Goal: Task Accomplishment & Management: Use online tool/utility

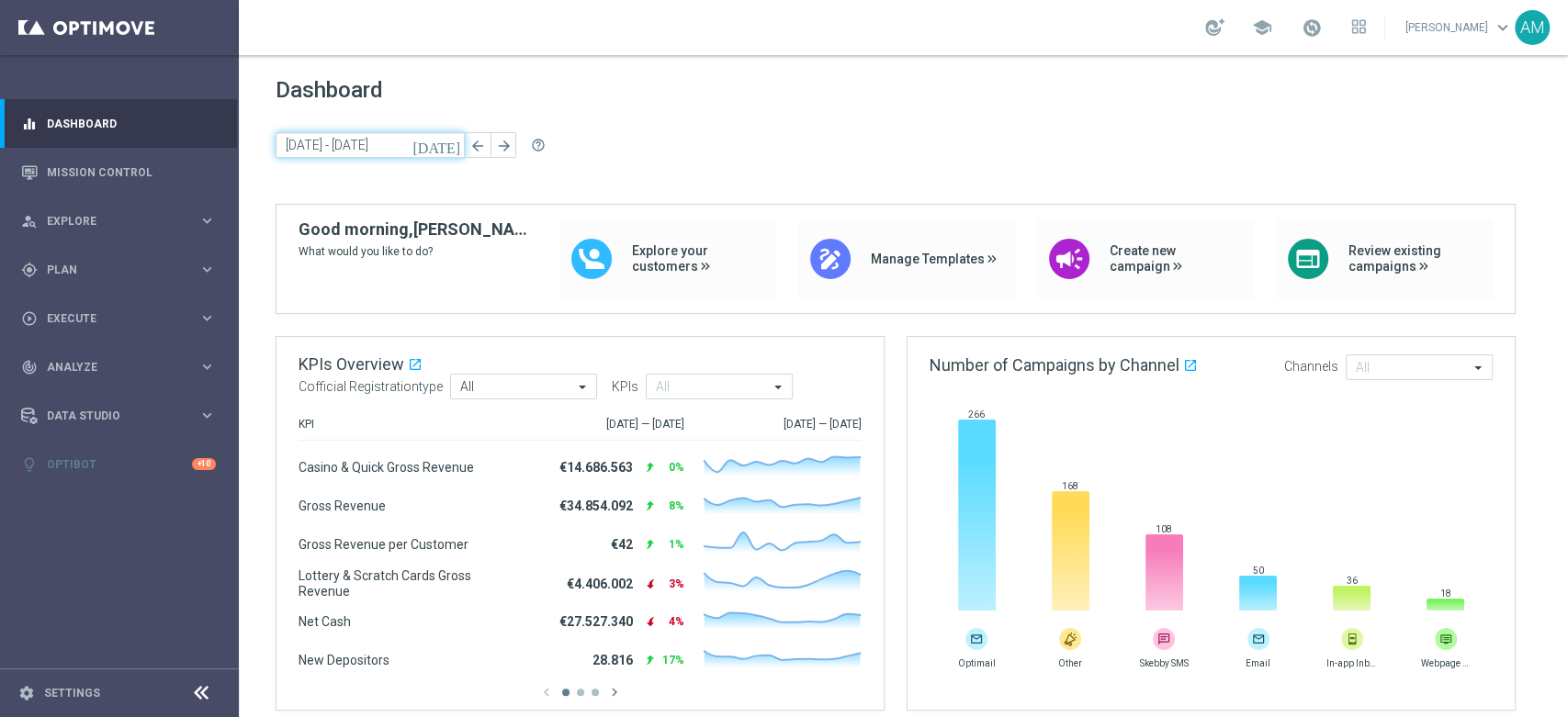
click at [328, 145] on input "[DATE] - [DATE]" at bounding box center [370, 145] width 190 height 26
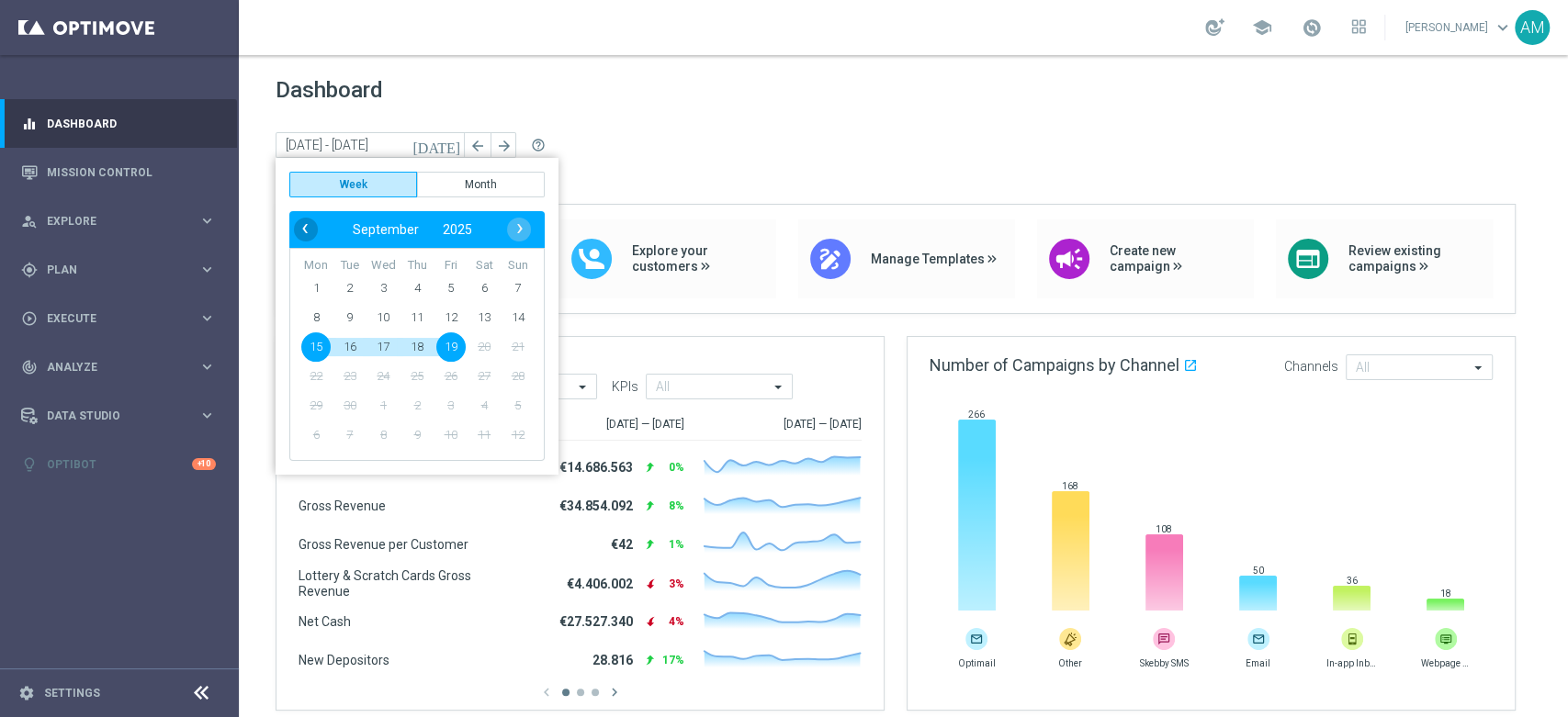
click at [308, 226] on span "‹" at bounding box center [305, 228] width 24 height 24
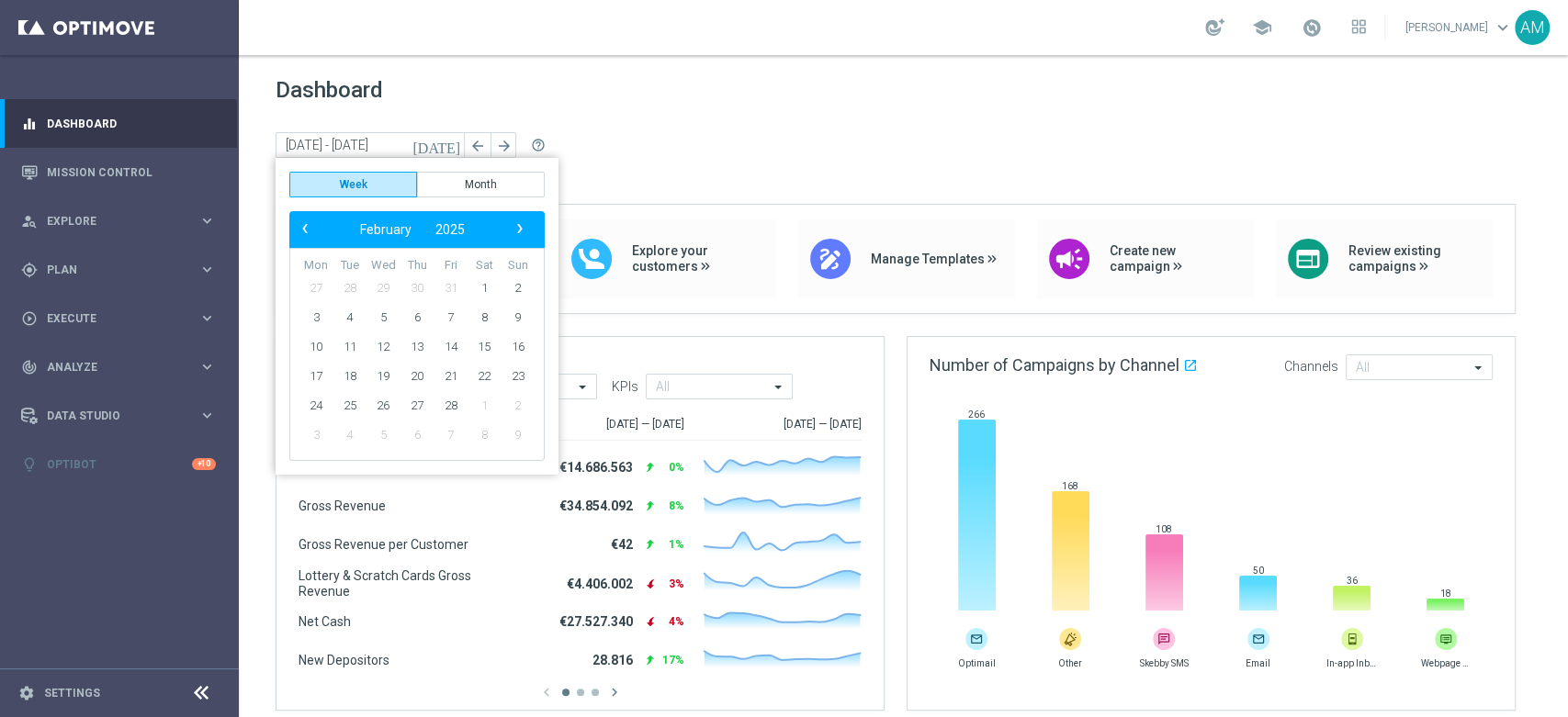
click at [308, 226] on span "‹" at bounding box center [305, 228] width 24 height 24
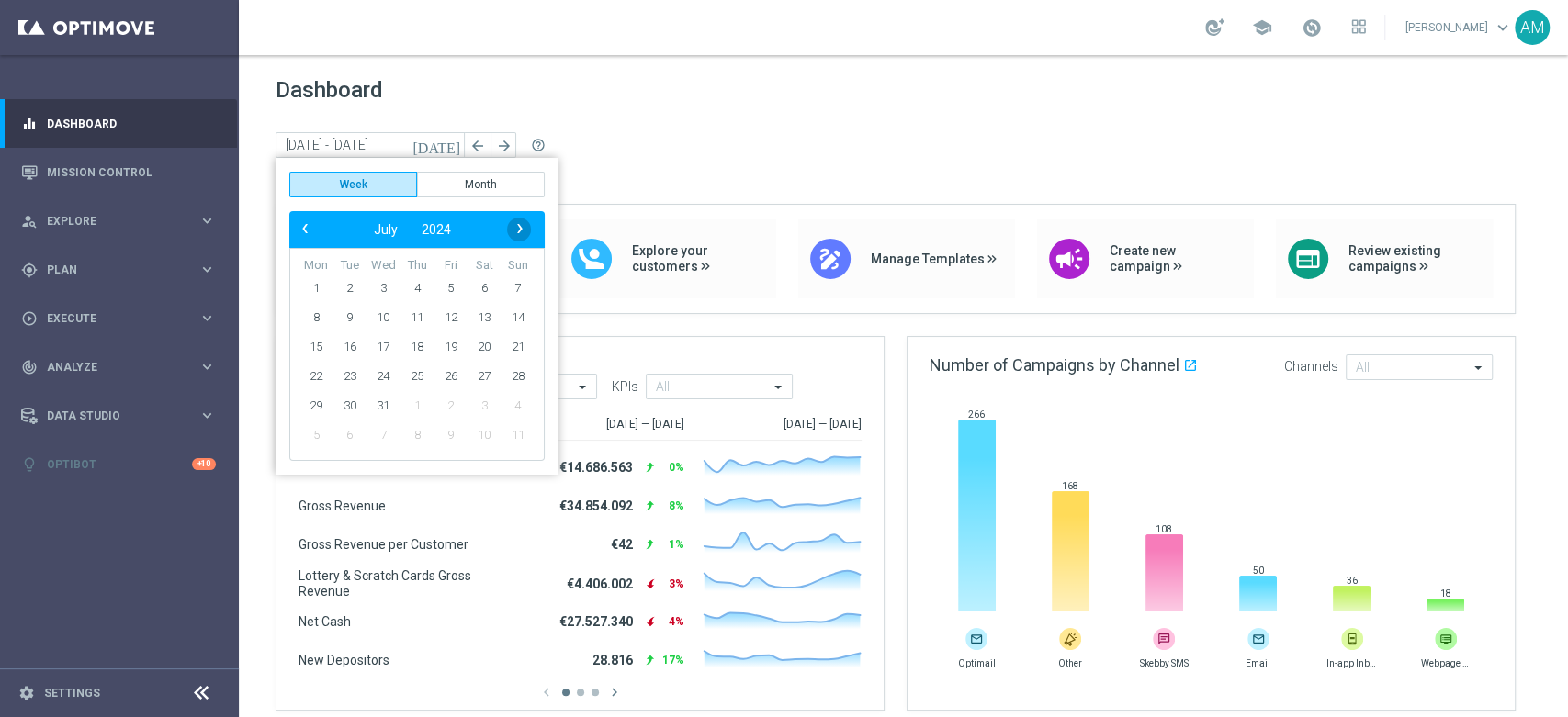
click at [519, 230] on span "›" at bounding box center [520, 228] width 24 height 24
click at [115, 175] on link "Mission Control" at bounding box center [131, 172] width 169 height 49
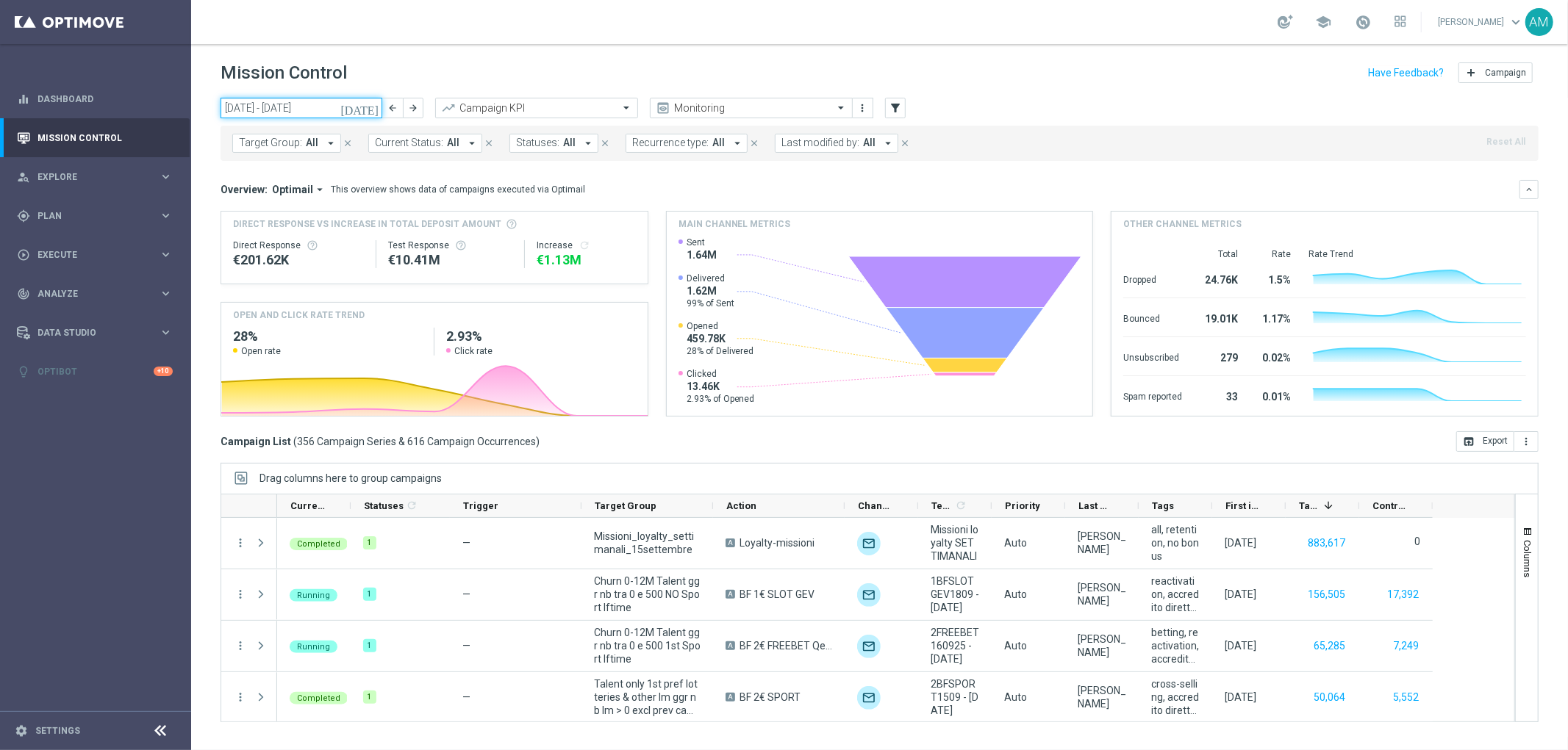
click at [344, 105] on input "[DATE] - [DATE]" at bounding box center [302, 108] width 162 height 21
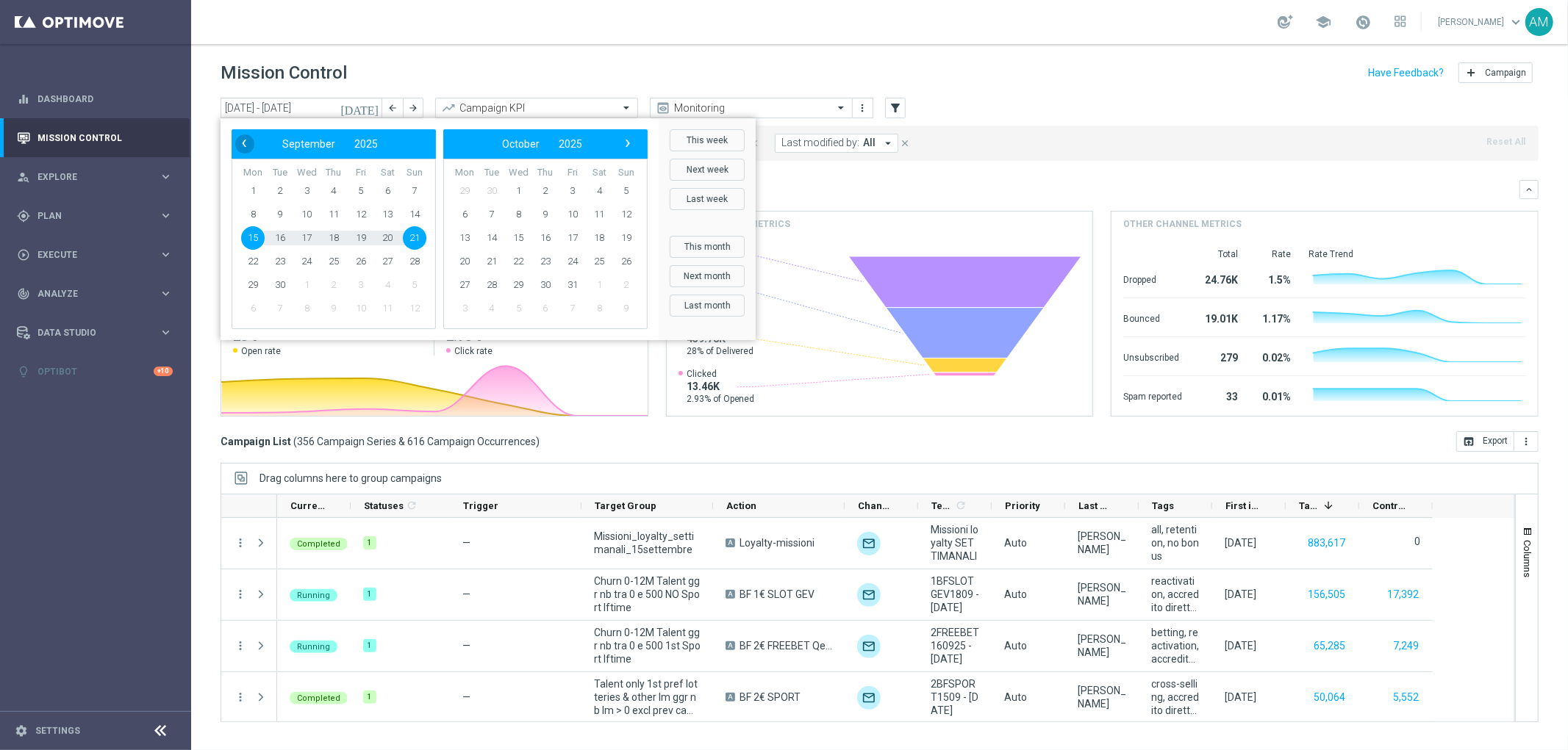
click at [244, 145] on span "‹" at bounding box center [244, 143] width 19 height 19
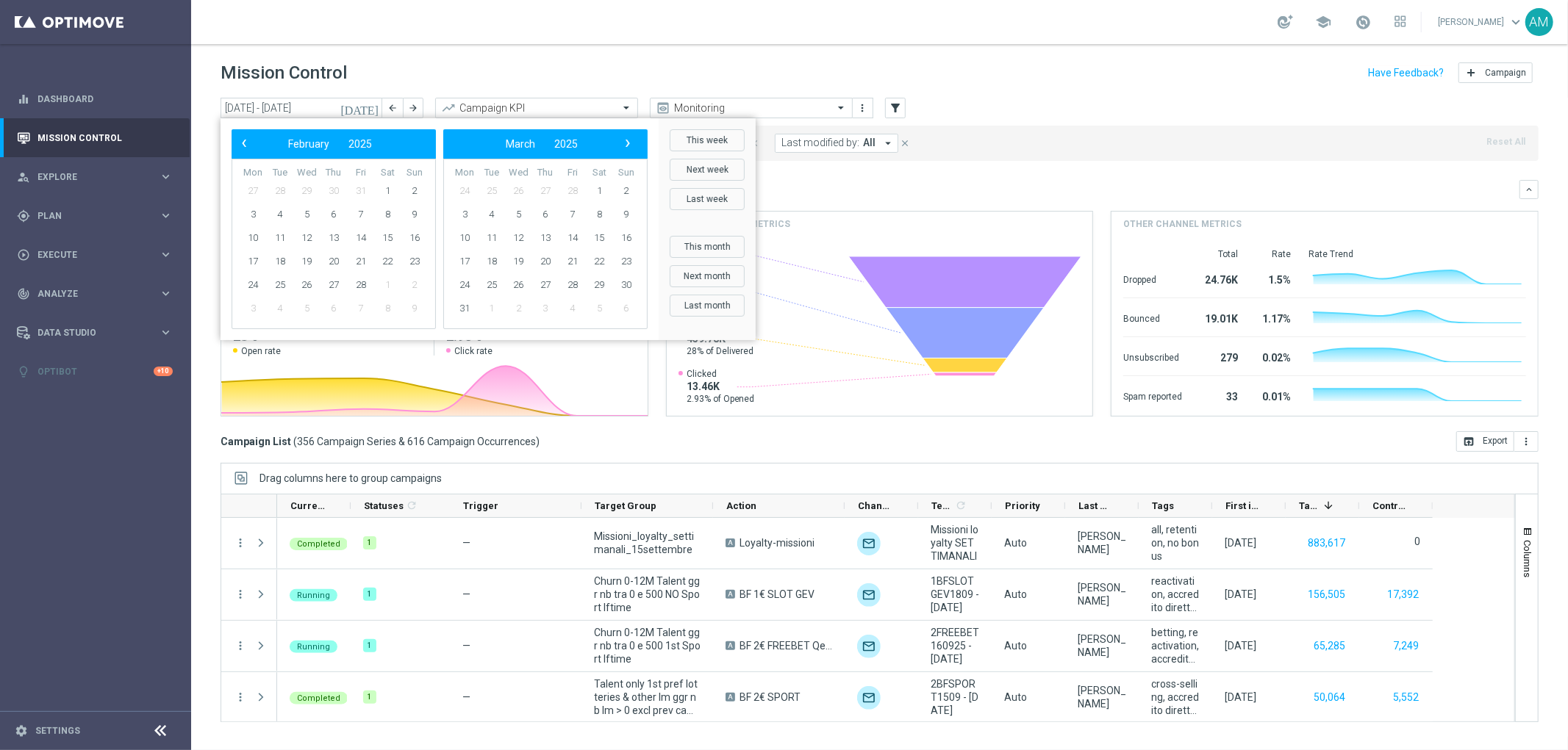
click at [244, 145] on span "‹" at bounding box center [244, 143] width 19 height 19
click at [335, 188] on span "1" at bounding box center [334, 191] width 24 height 24
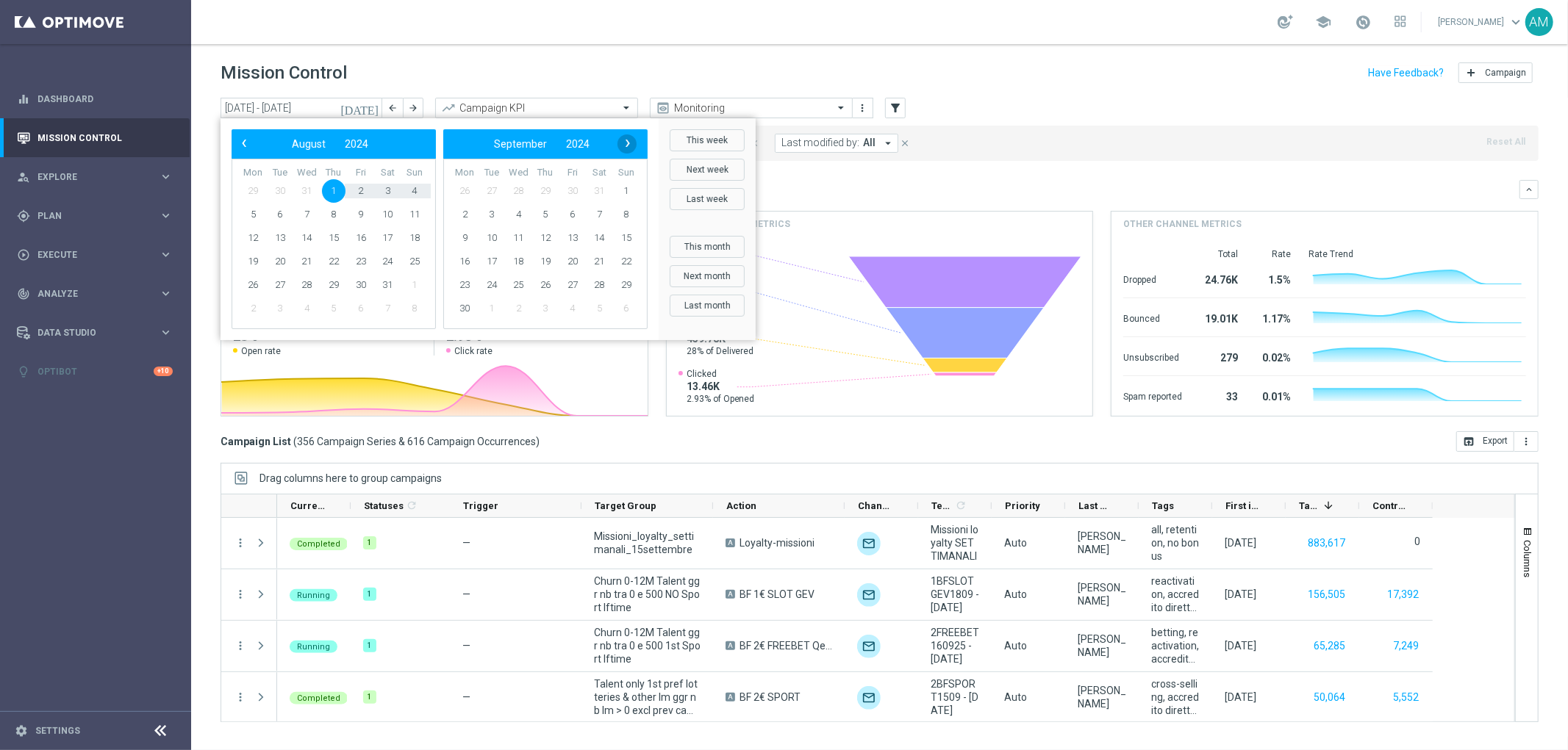
click at [629, 144] on span "›" at bounding box center [628, 143] width 19 height 19
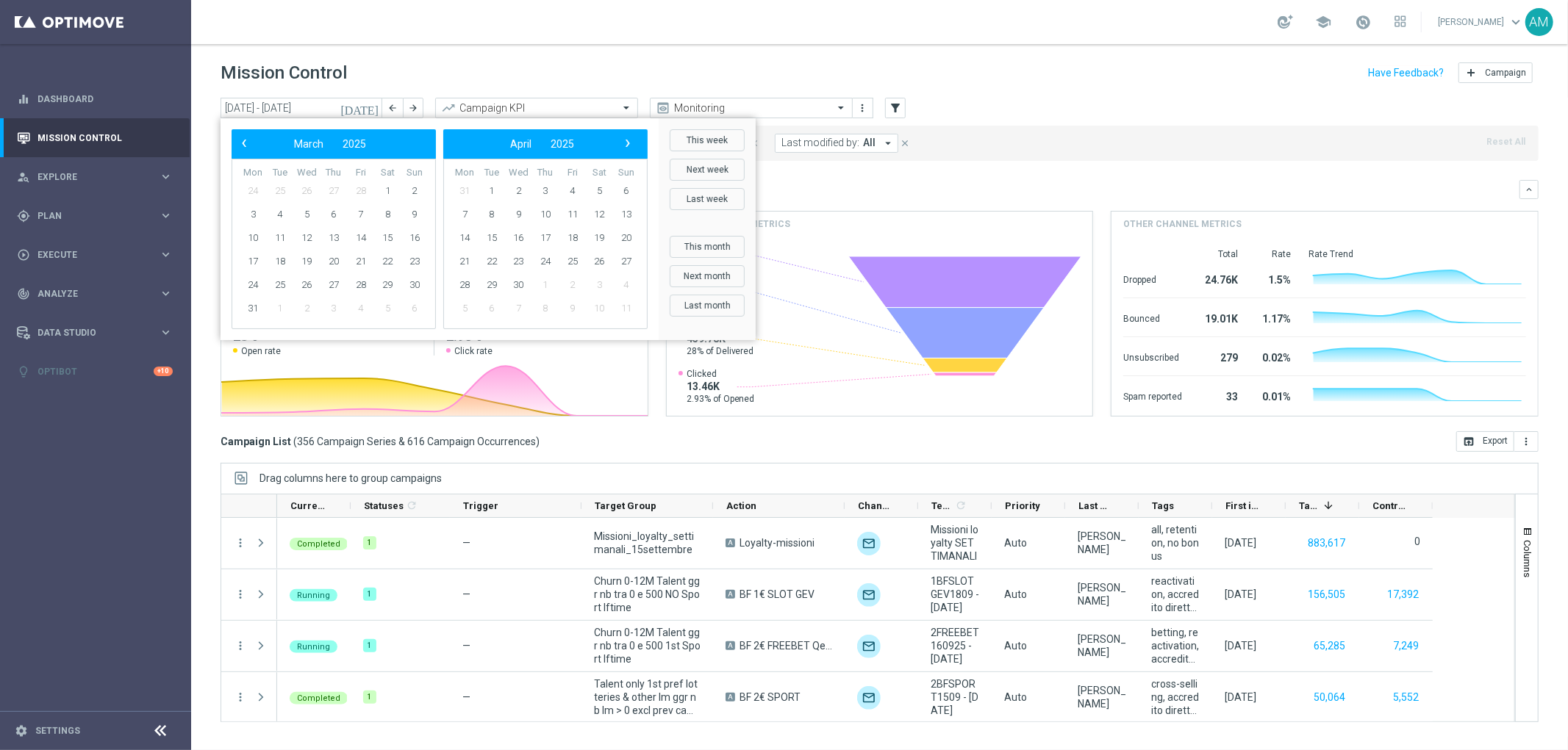
click at [629, 144] on span "›" at bounding box center [628, 143] width 19 height 19
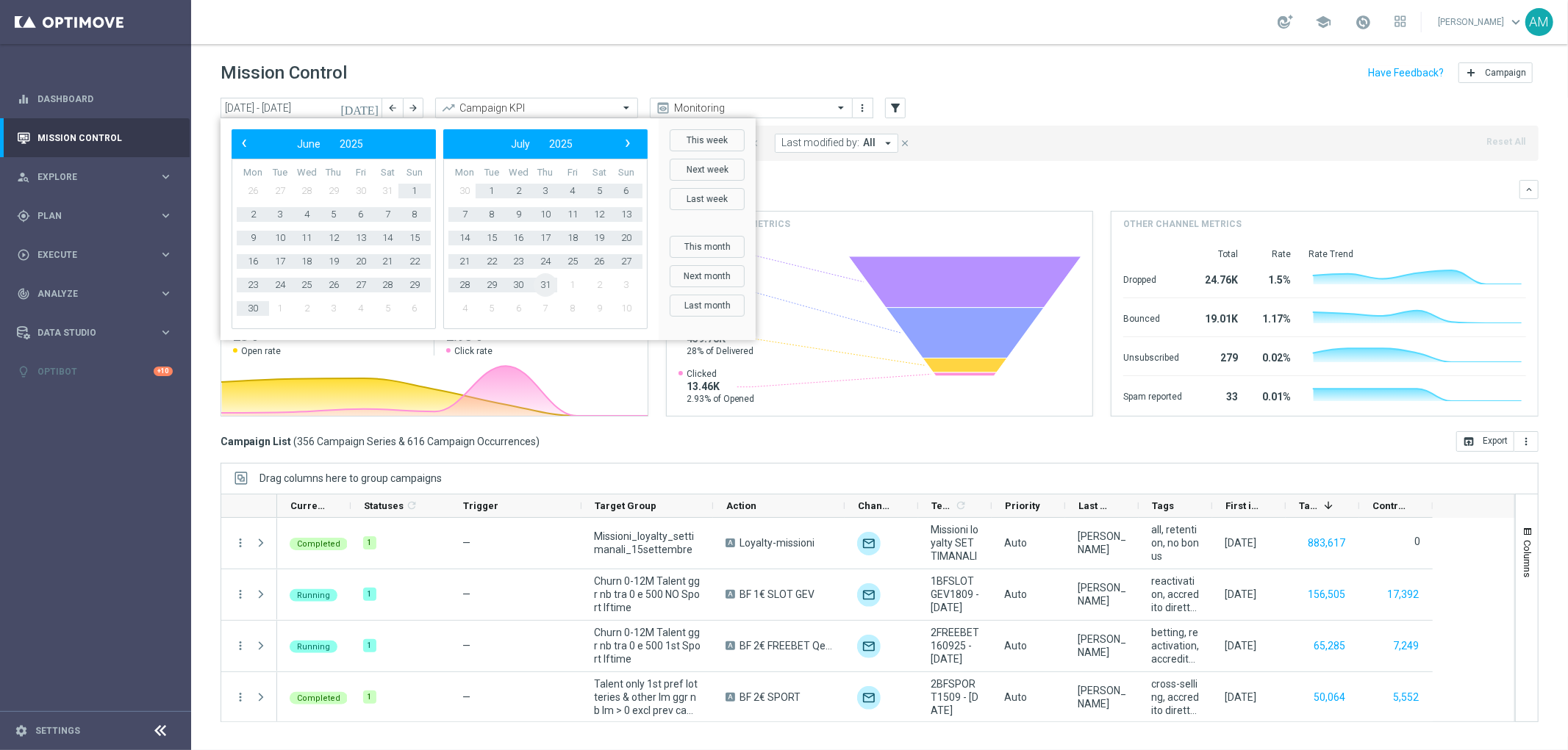
click at [545, 284] on span "31" at bounding box center [546, 285] width 24 height 24
type input "[DATE] - [DATE]"
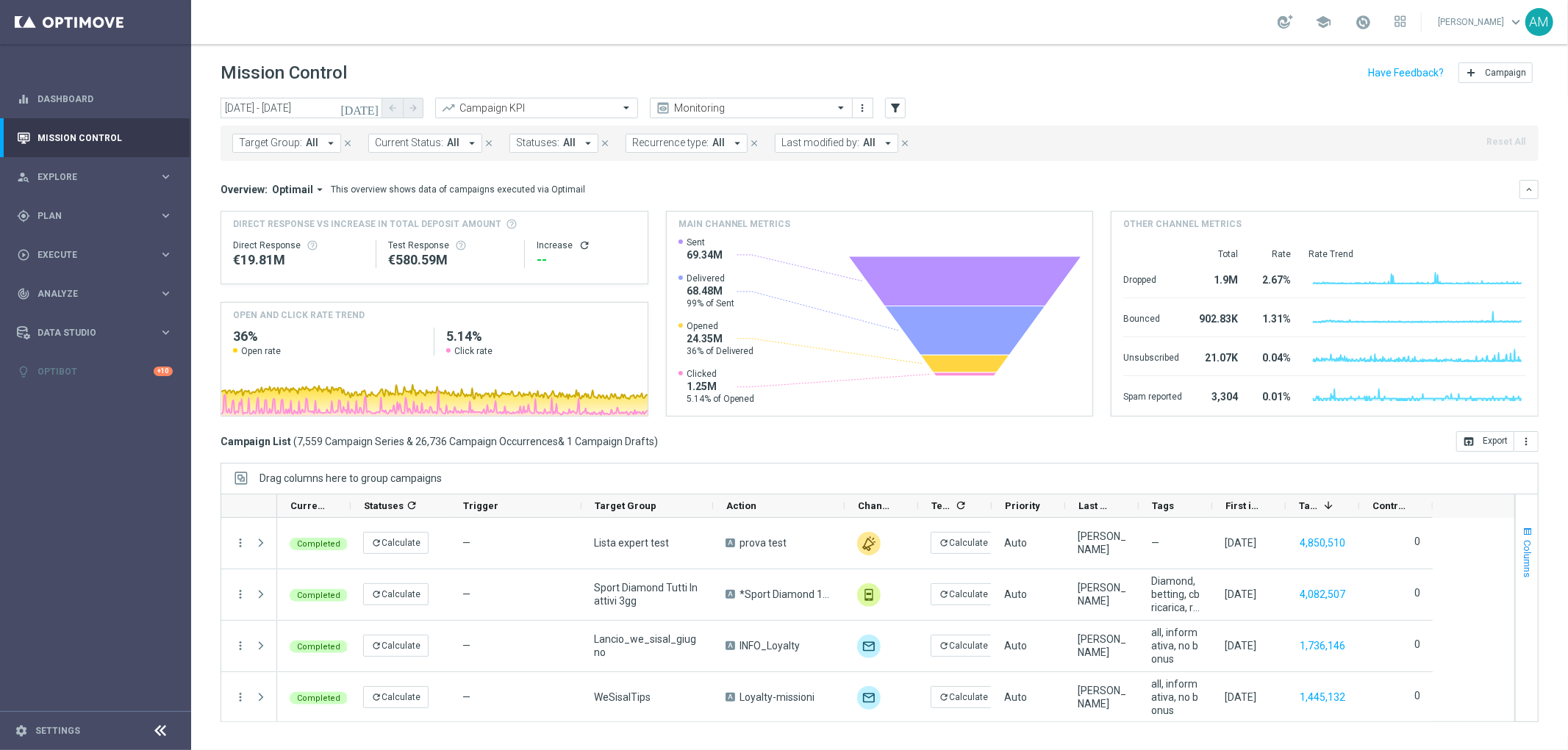
click at [1254, 560] on span "Columns" at bounding box center [1527, 559] width 12 height 37
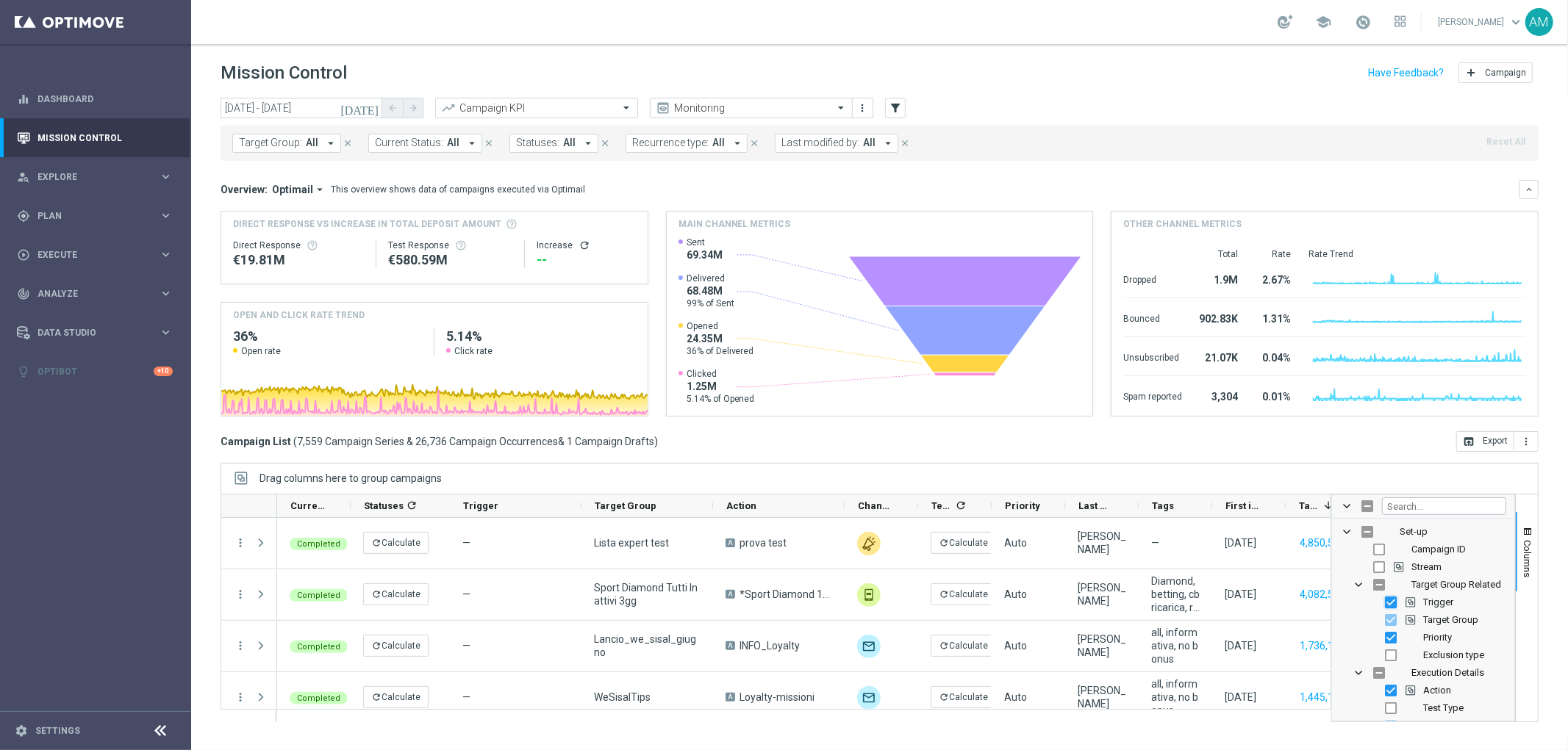
click at [1254, 574] on input "Press SPACE to toggle visibility (visible)" at bounding box center [1391, 602] width 12 height 12
checkbox input "false"
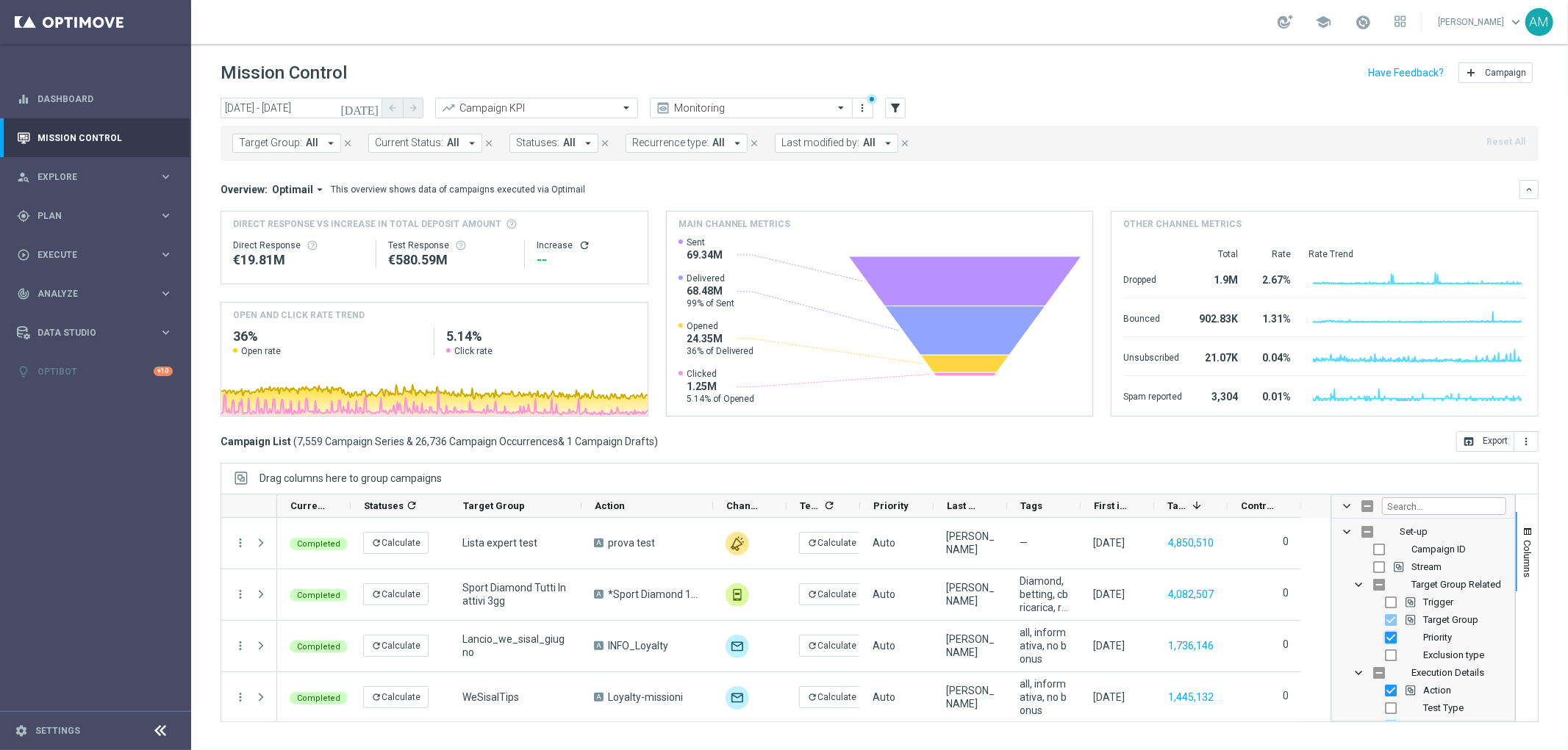
click at [1254, 574] on input "Press SPACE to toggle visibility (visible)" at bounding box center [1391, 638] width 12 height 12
checkbox input "false"
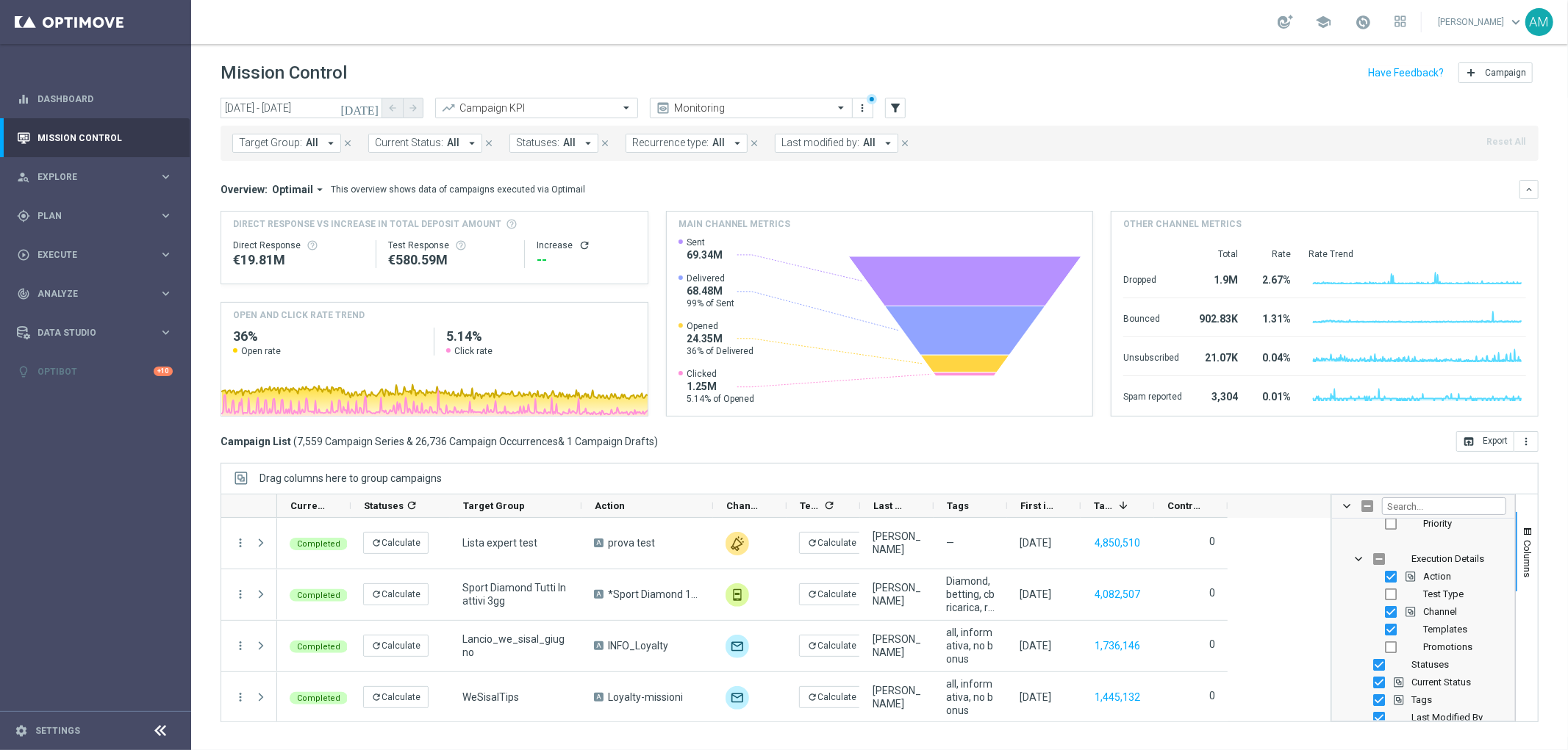
scroll to position [163, 0]
click at [1254, 574] on input "Press SPACE to toggle visibility (visible)" at bounding box center [1391, 580] width 12 height 12
checkbox input "false"
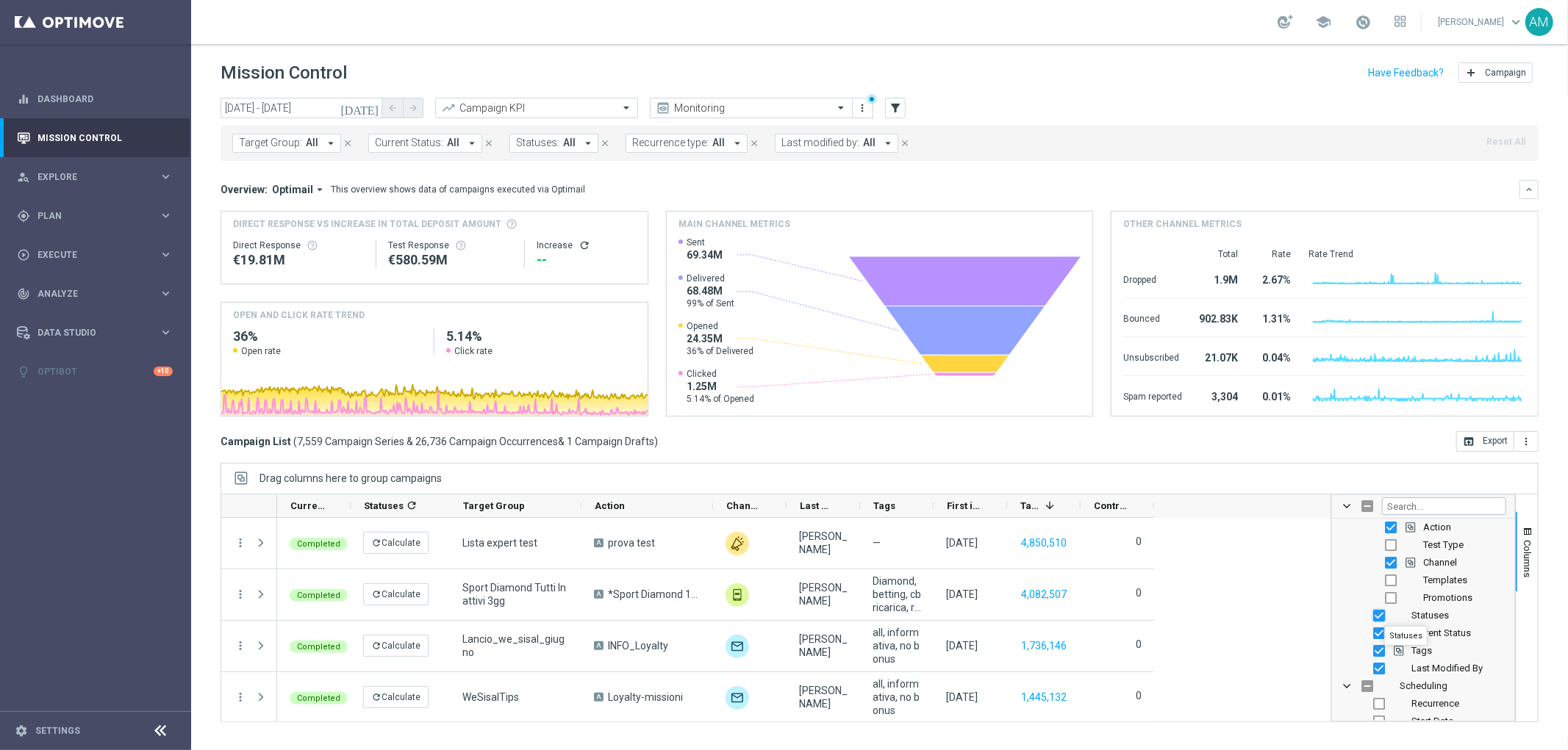
click at [1254, 574] on input "Press SPACE to toggle visibility (visible)" at bounding box center [1379, 616] width 12 height 12
checkbox input "false"
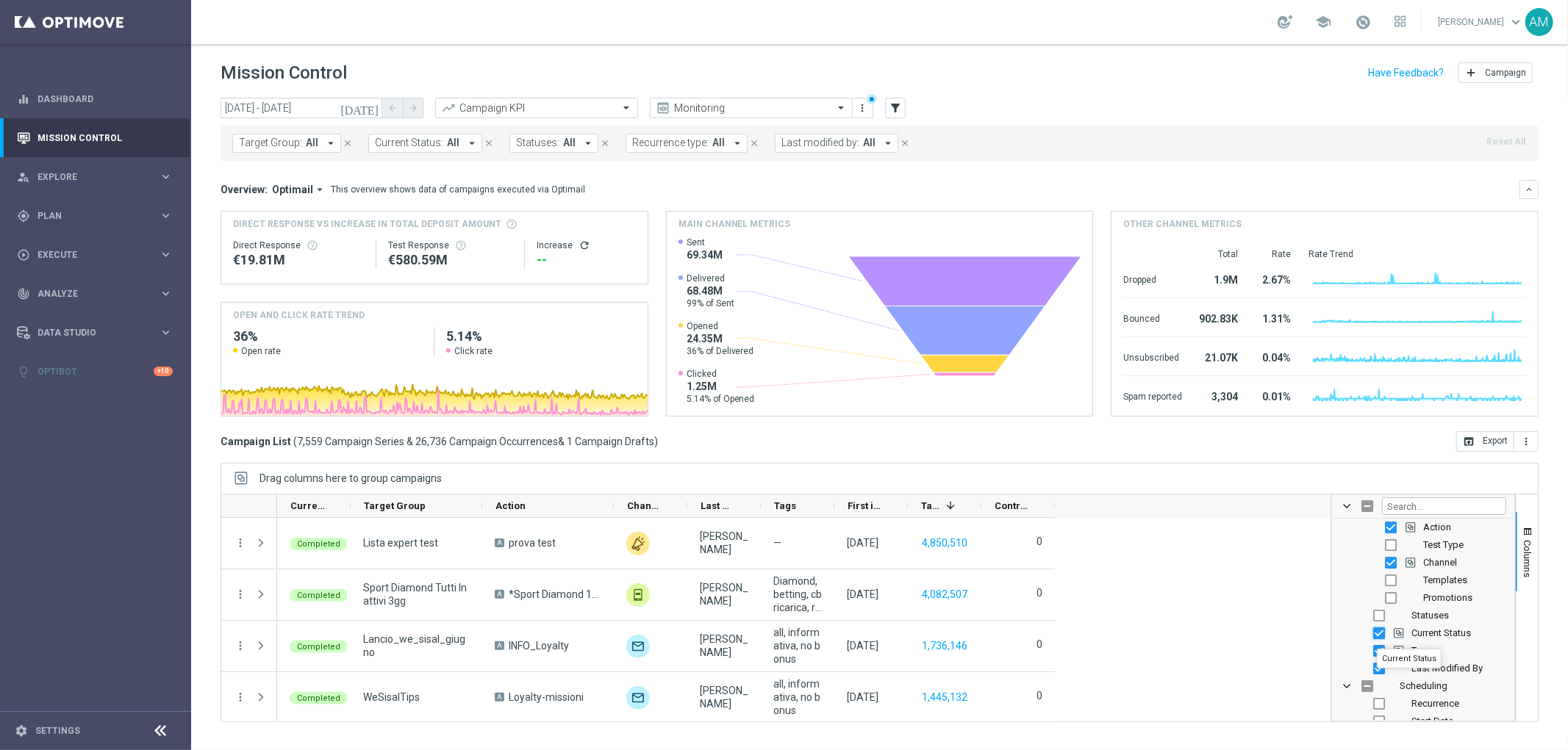
click at [1254, 574] on input "Press SPACE to toggle visibility (visible)" at bounding box center [1379, 633] width 12 height 12
checkbox input "false"
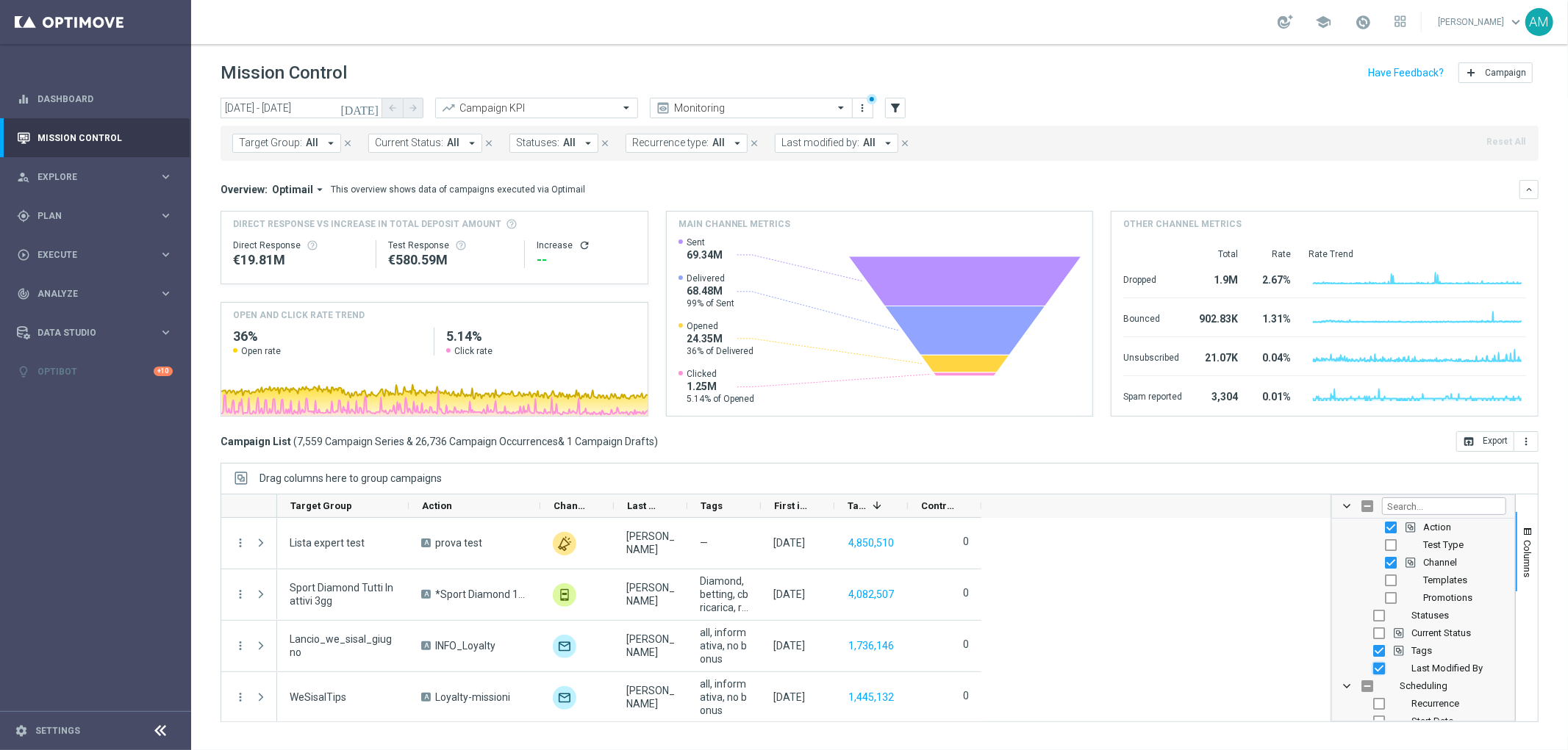
click at [1254, 574] on input "Press SPACE to toggle visibility (visible)" at bounding box center [1379, 668] width 12 height 12
checkbox input "false"
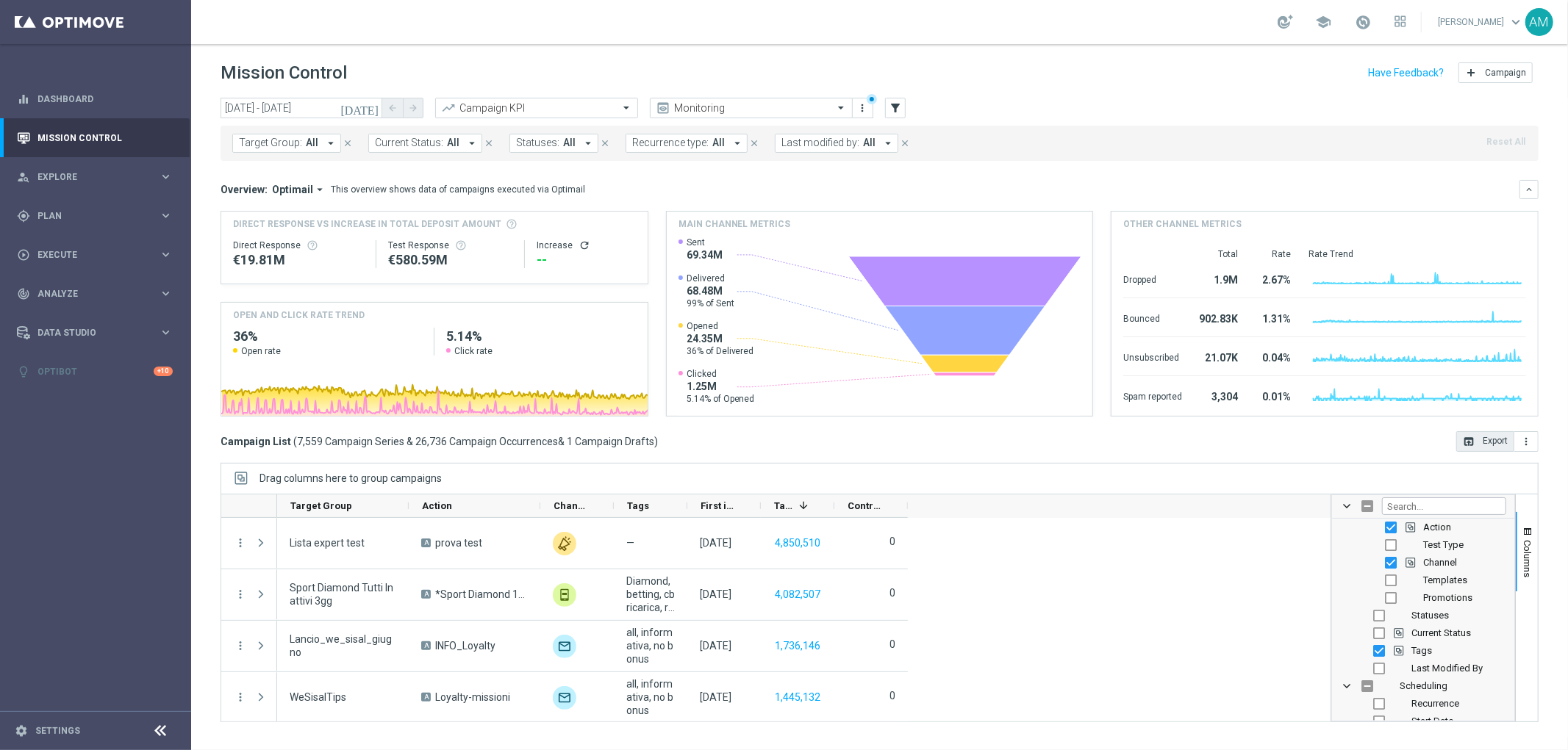
click at [1254, 444] on button "open_in_browser Export" at bounding box center [1485, 442] width 58 height 21
